Goal: Task Accomplishment & Management: Use online tool/utility

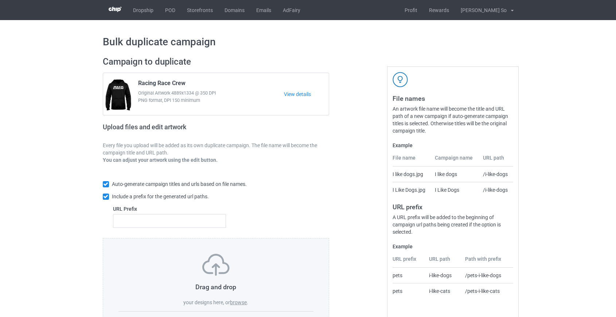
click at [244, 303] on label "browse" at bounding box center [238, 302] width 17 height 6
click at [0, 0] on input "browse" at bounding box center [0, 0] width 0 height 0
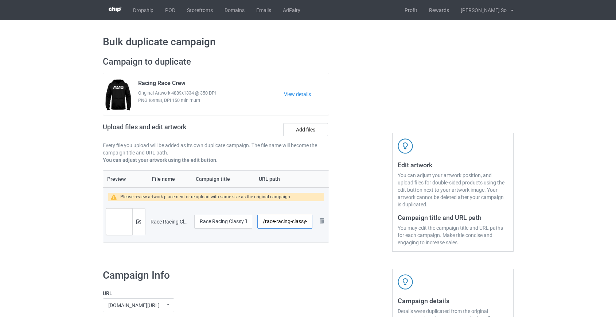
click at [281, 221] on input "/race-racing-classy-til-the-gate-drops" at bounding box center [284, 221] width 55 height 14
drag, startPoint x: 290, startPoint y: 221, endPoint x: 404, endPoint y: 214, distance: 114.4
click at [404, 214] on div "Campaign to duplicate Racing Race Crew Original Artwork 4889x1334 @ 350 DPI PNG…" at bounding box center [308, 157] width 421 height 212
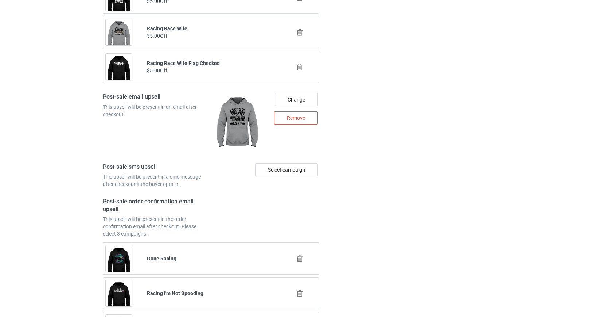
scroll to position [1033, 0]
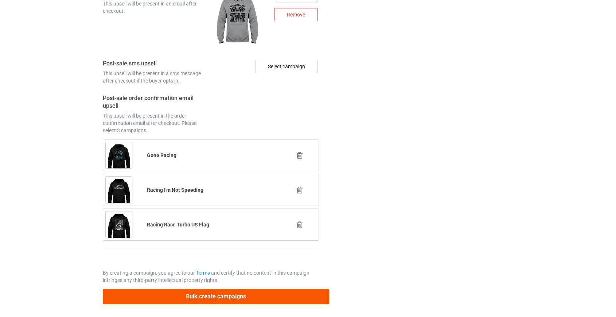
type input "/race-classy"
click at [205, 294] on button "Bulk create campaigns" at bounding box center [216, 295] width 227 height 15
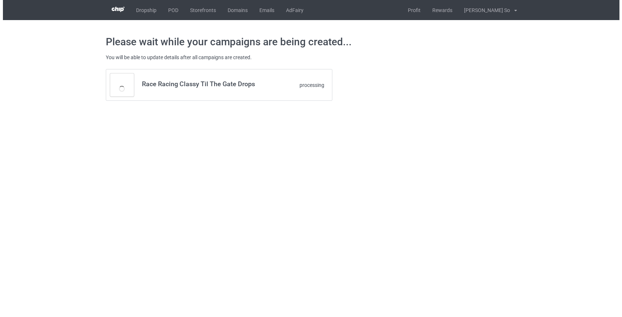
scroll to position [0, 0]
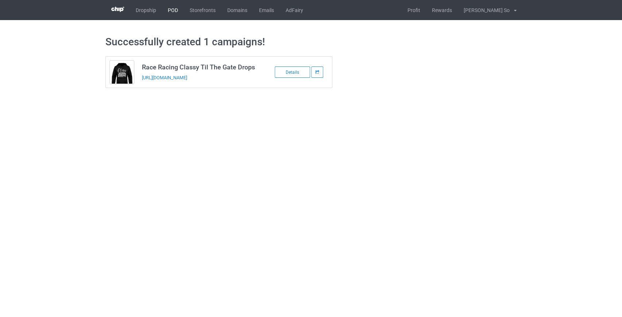
click at [166, 9] on link "POD" at bounding box center [173, 10] width 22 height 20
